Goal: Task Accomplishment & Management: Manage account settings

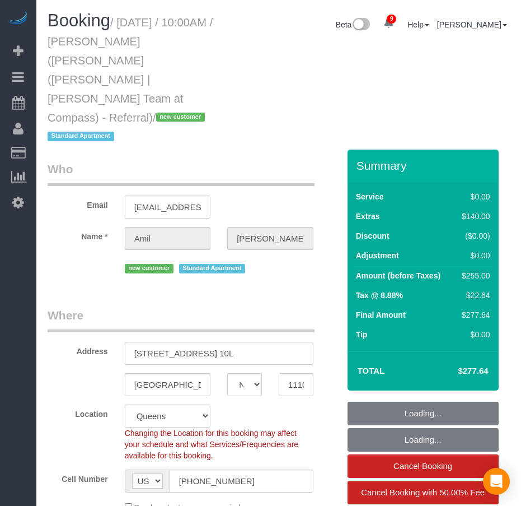
select select "NY"
select select "number:89"
select select "number:74"
select select "number:15"
select select "number:5"
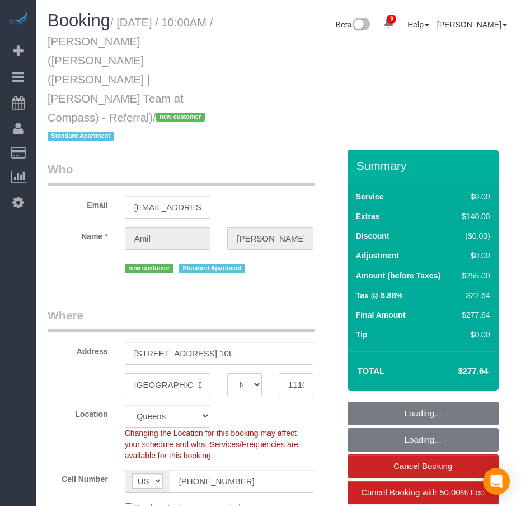
select select "object:964"
select select "string:stripe-pm_1RsRGd4VGloSiKo7GO8T4uHY"
select select "spot1"
select select "1"
select select "object:1402"
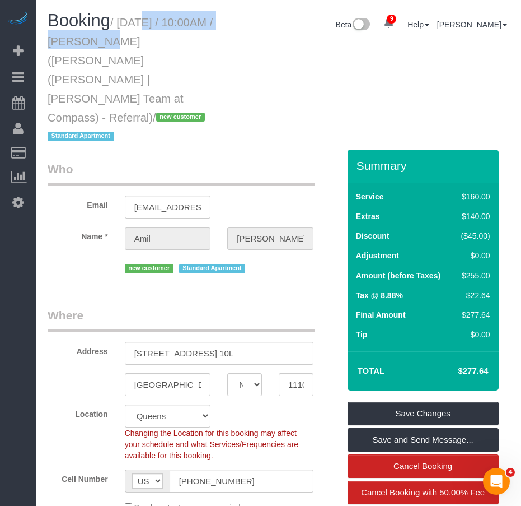
drag, startPoint x: 124, startPoint y: 24, endPoint x: 92, endPoint y: 39, distance: 35.8
click at [92, 39] on small "/ August 16, 2025 / 10:00AM / Amil Dave (Eric Thai (Karp | Dagan Team at Compas…" at bounding box center [130, 79] width 165 height 127
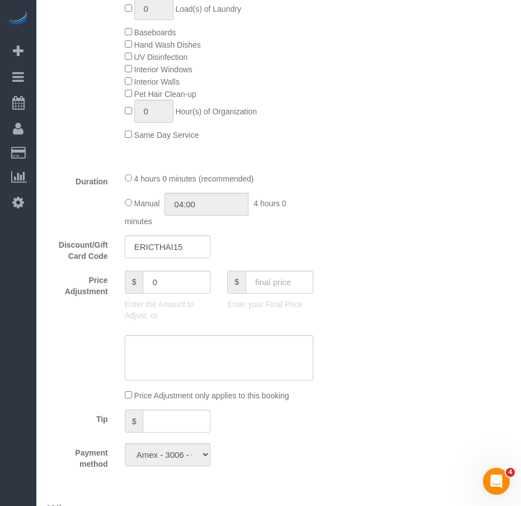
scroll to position [952, 0]
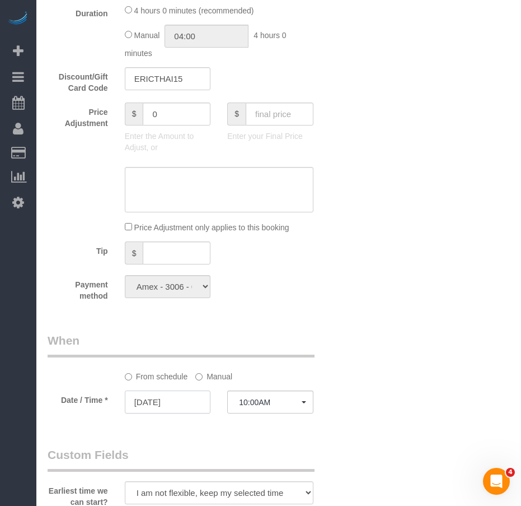
click at [185, 390] on input "08/16/2025" at bounding box center [168, 401] width 86 height 23
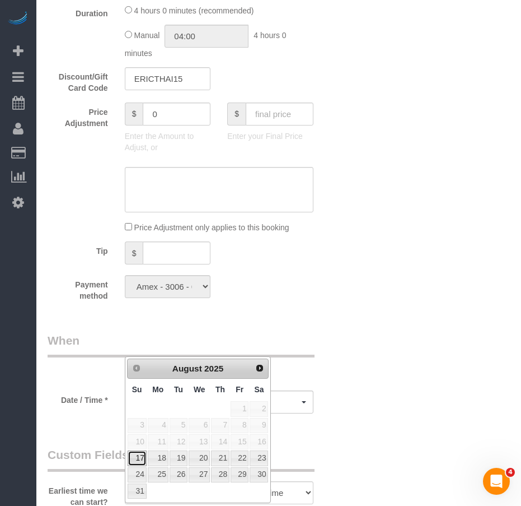
click at [141, 458] on link "17" at bounding box center [137, 457] width 19 height 15
type input "[DATE]"
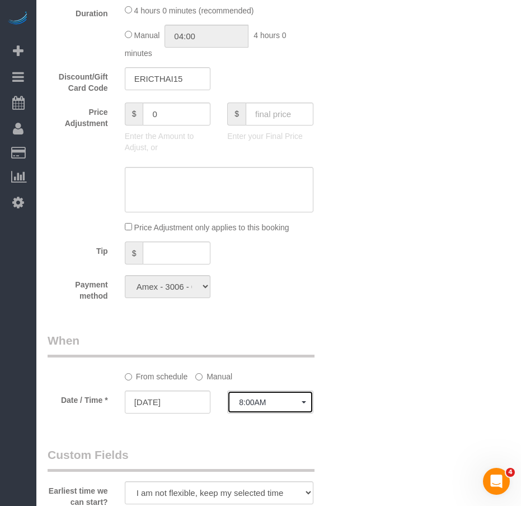
click at [281, 398] on span "8:00AM" at bounding box center [270, 402] width 63 height 9
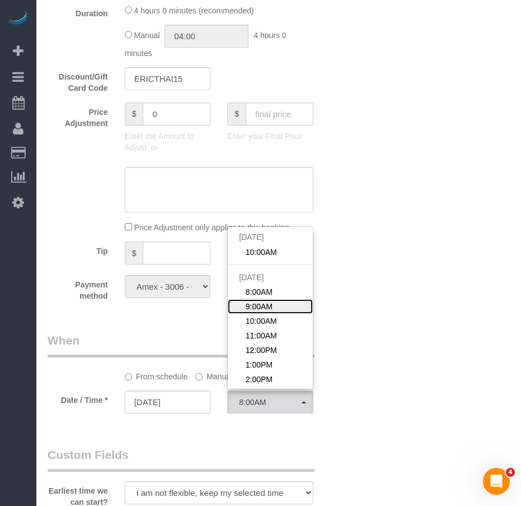
click at [267, 301] on span "9:00AM" at bounding box center [259, 306] width 27 height 11
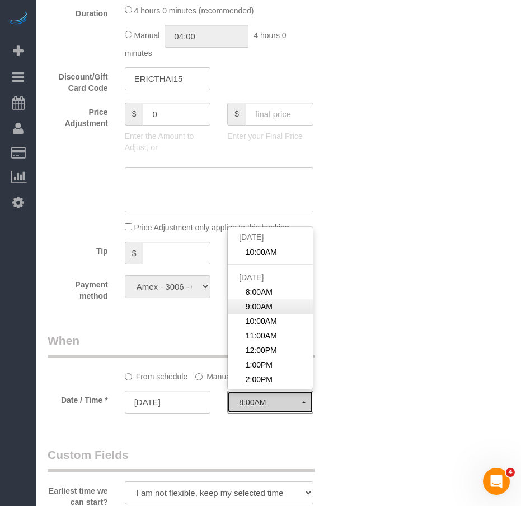
select select "spot3"
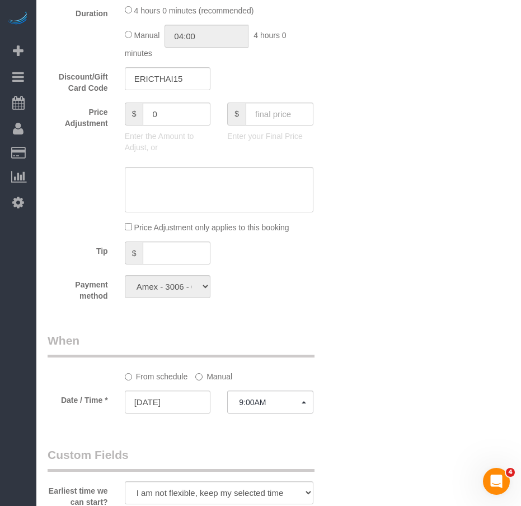
click at [359, 374] on div "Who Email amildave@gmail.com Name * Amil Dave new customer Standard Apartment W…" at bounding box center [279, 180] width 463 height 1967
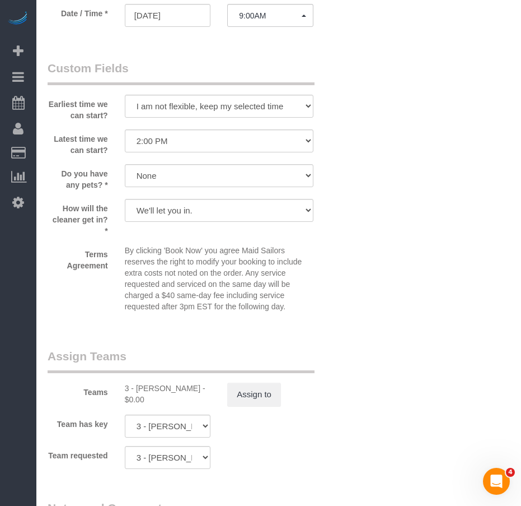
scroll to position [1456, 0]
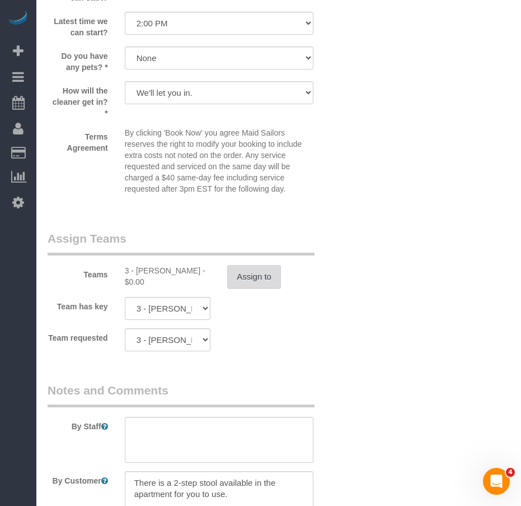
click at [263, 265] on button "Assign to" at bounding box center [254, 277] width 54 height 24
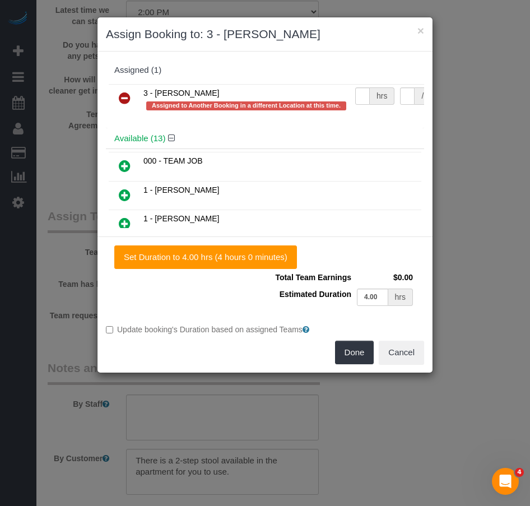
click at [127, 99] on icon at bounding box center [125, 97] width 12 height 13
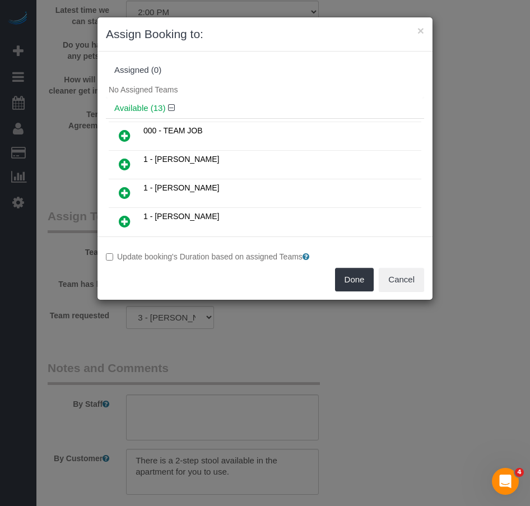
click at [124, 192] on icon at bounding box center [125, 192] width 12 height 13
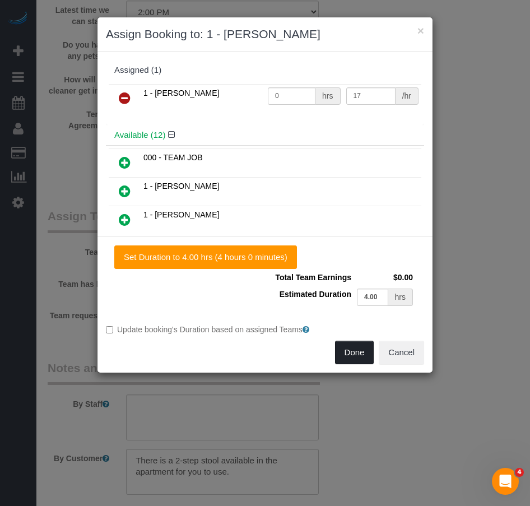
click at [356, 355] on button "Done" at bounding box center [354, 352] width 39 height 24
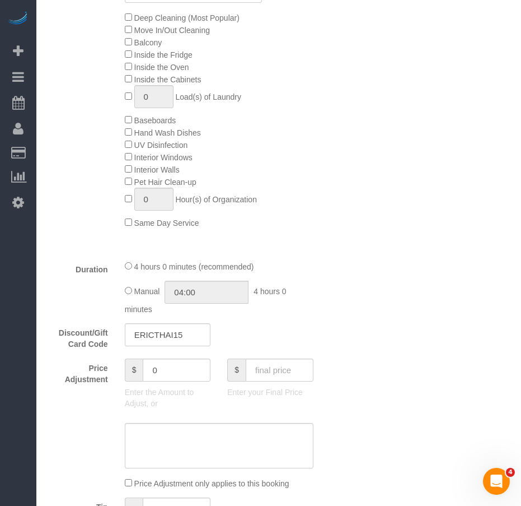
scroll to position [697, 0]
click at [156, 358] on input "0" at bounding box center [177, 369] width 68 height 23
type input "-25"
click at [155, 422] on textarea at bounding box center [219, 445] width 189 height 46
type textarea "d"
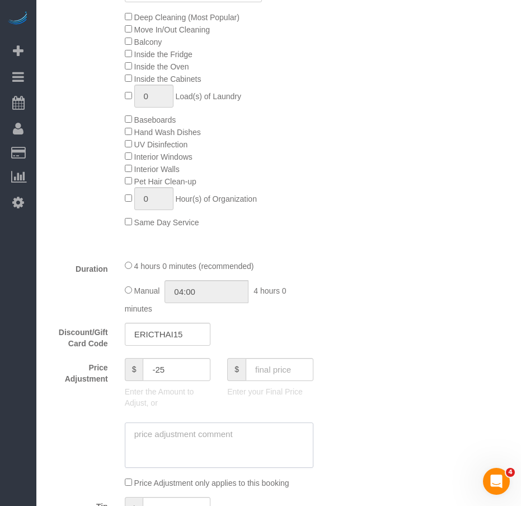
click at [192, 422] on textarea at bounding box center [219, 445] width 189 height 46
paste textarea "https://maidsailors.slack.com/archives/C23238ZGC/p1755309708001599"
type textarea "https://maidsailors.slack.com/archives/C23238ZGC/p1755309708001599"
click at [376, 412] on div "Who Email amildave@gmail.com Name * Amil Dave new customer Standard Apartment W…" at bounding box center [279, 436] width 463 height 1967
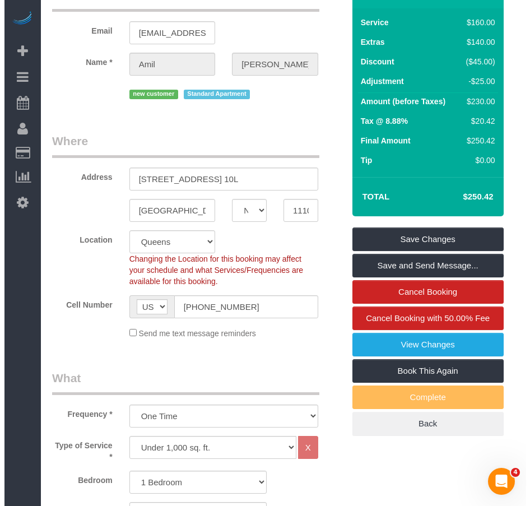
scroll to position [0, 0]
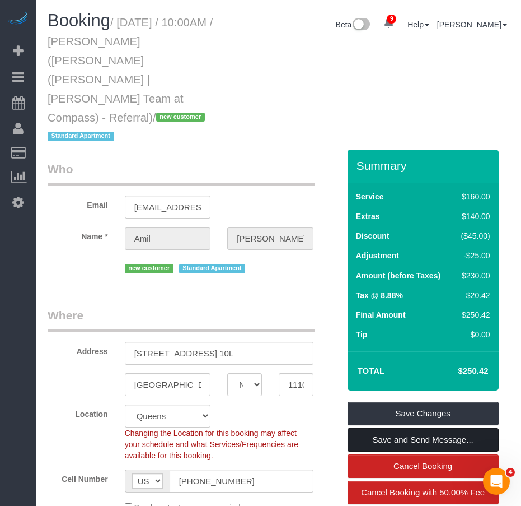
click at [414, 428] on link "Save and Send Message..." at bounding box center [423, 440] width 151 height 24
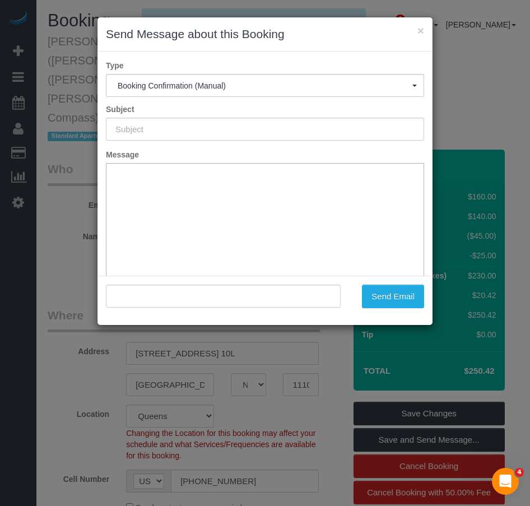
type input "Cleaning Confirmed for 08/17/2025 at 9:00am"
type input ""Amil Dave" <amildave@gmail.com>"
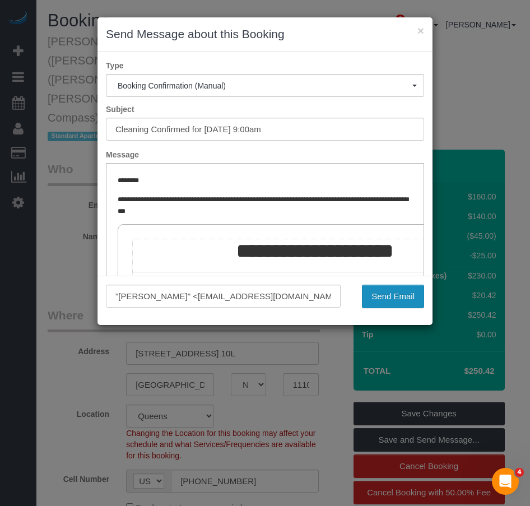
click at [396, 297] on button "Send Email" at bounding box center [393, 296] width 62 height 24
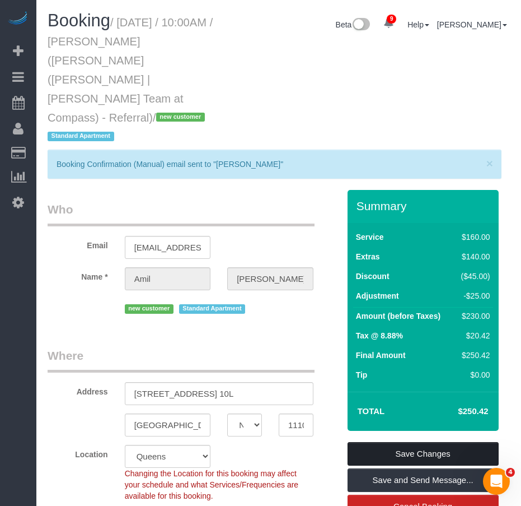
click at [404, 442] on link "Save Changes" at bounding box center [423, 454] width 151 height 24
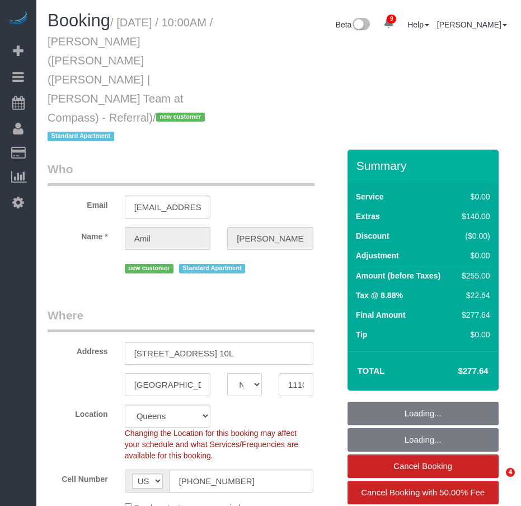
select select "NY"
select select "number:89"
select select "number:74"
select select "number:15"
select select "number:5"
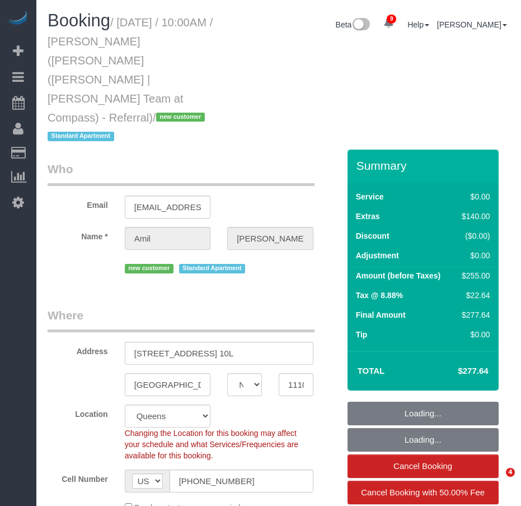
select select "object:1263"
select select "1"
select select "spot1"
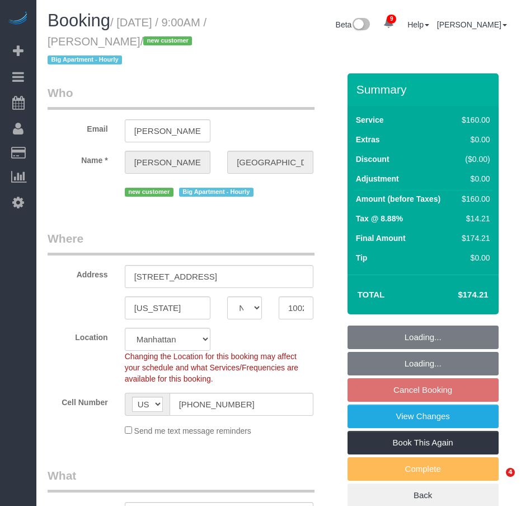
select select "NY"
select select "spot2"
select select "number:57"
select select "number:71"
select select "number:15"
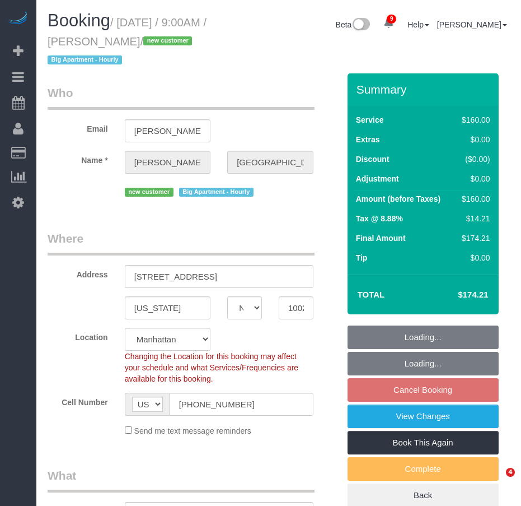
select select "number:5"
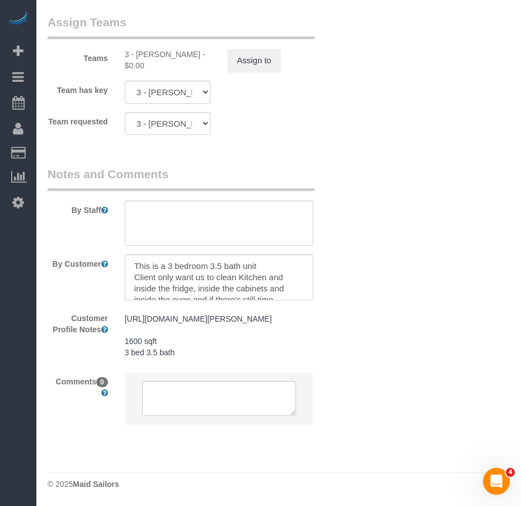
scroll to position [1176, 0]
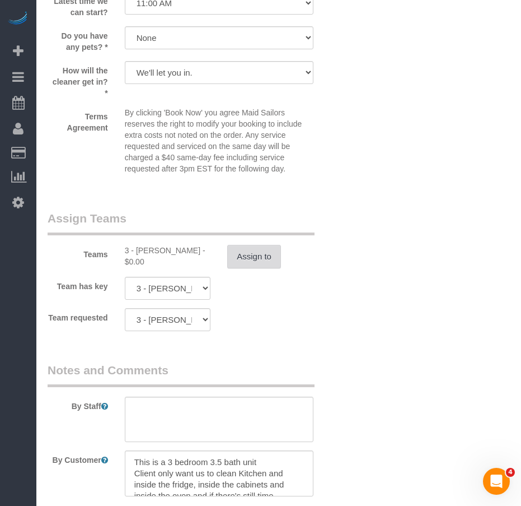
click at [254, 261] on button "Assign to" at bounding box center [254, 257] width 54 height 24
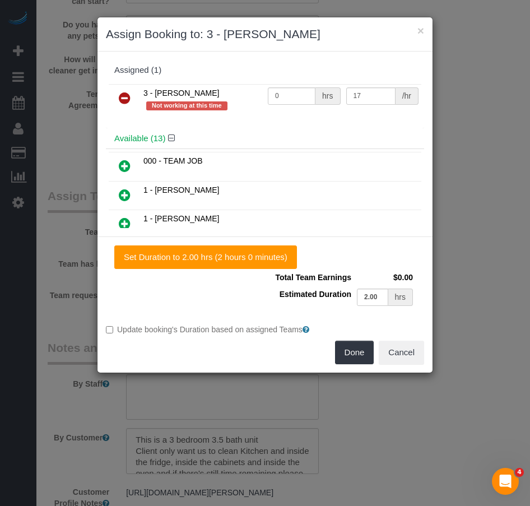
click at [125, 101] on icon at bounding box center [125, 97] width 12 height 13
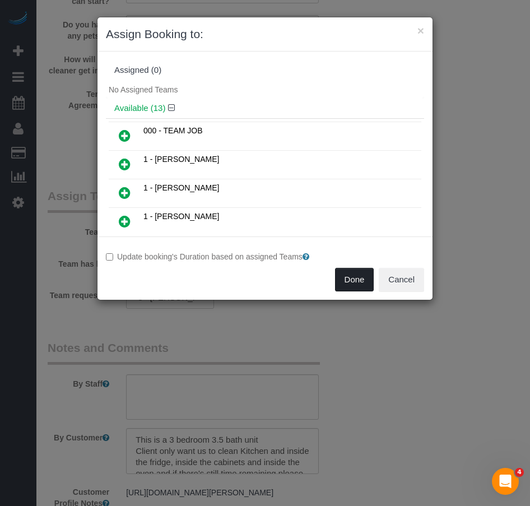
click at [349, 282] on button "Done" at bounding box center [354, 280] width 39 height 24
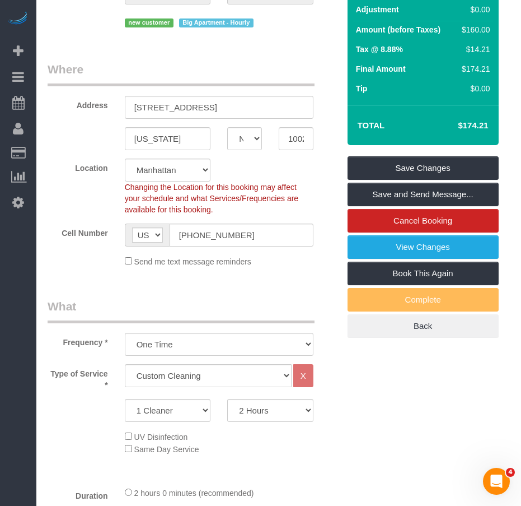
scroll to position [168, 0]
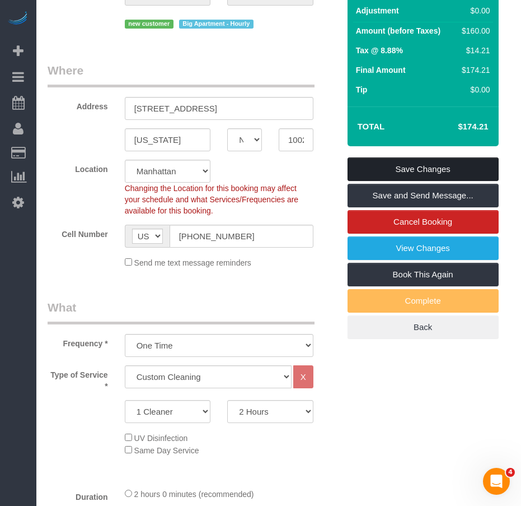
click at [368, 169] on link "Save Changes" at bounding box center [423, 169] width 151 height 24
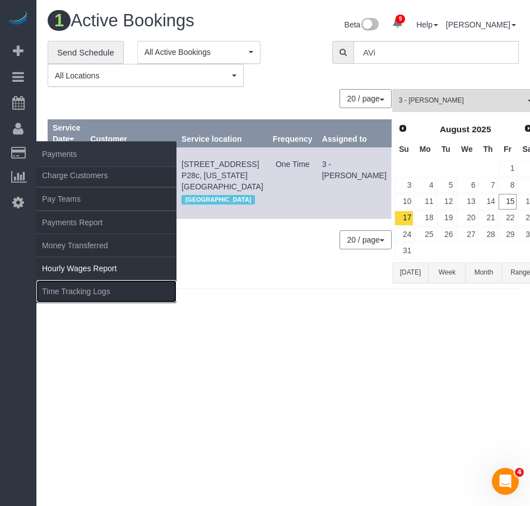
drag, startPoint x: 76, startPoint y: 291, endPoint x: 80, endPoint y: 260, distance: 31.1
click at [76, 290] on link "Time Tracking Logs" at bounding box center [106, 291] width 140 height 22
